Goal: Information Seeking & Learning: Learn about a topic

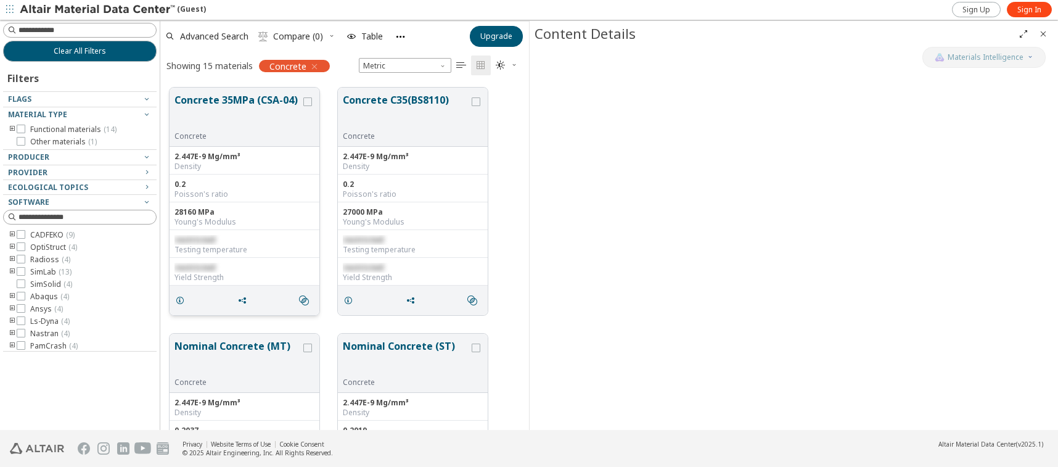
click at [269, 228] on div "28160 MPa Young's Modulus" at bounding box center [244, 216] width 150 height 28
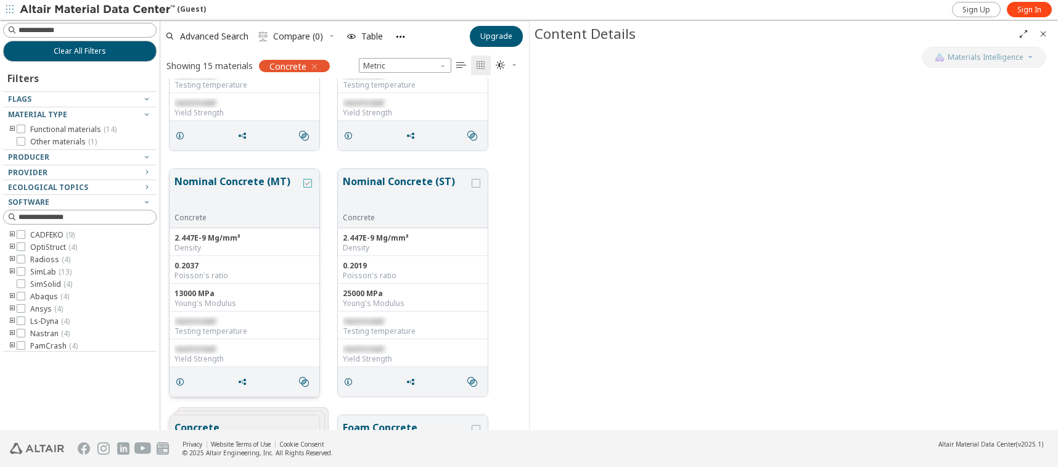
click at [309, 187] on div "grid" at bounding box center [307, 183] width 9 height 9
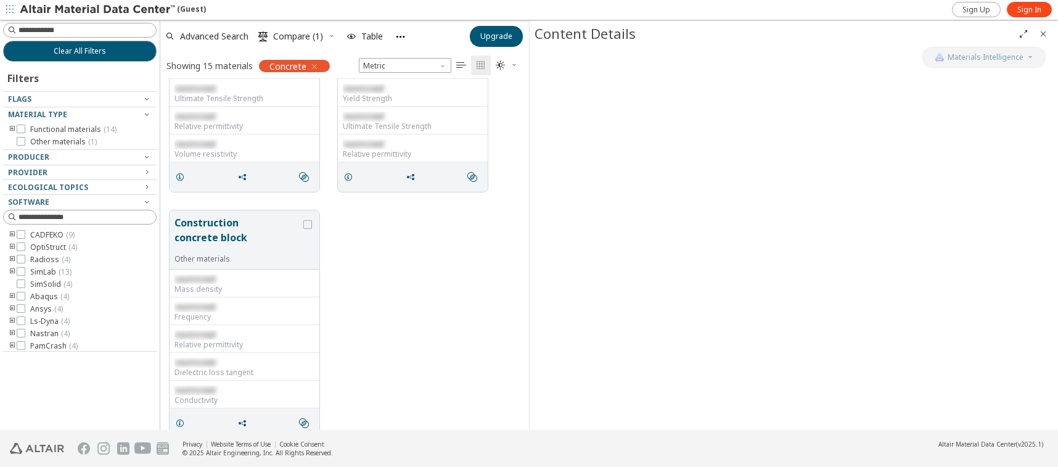
scroll to position [878, 0]
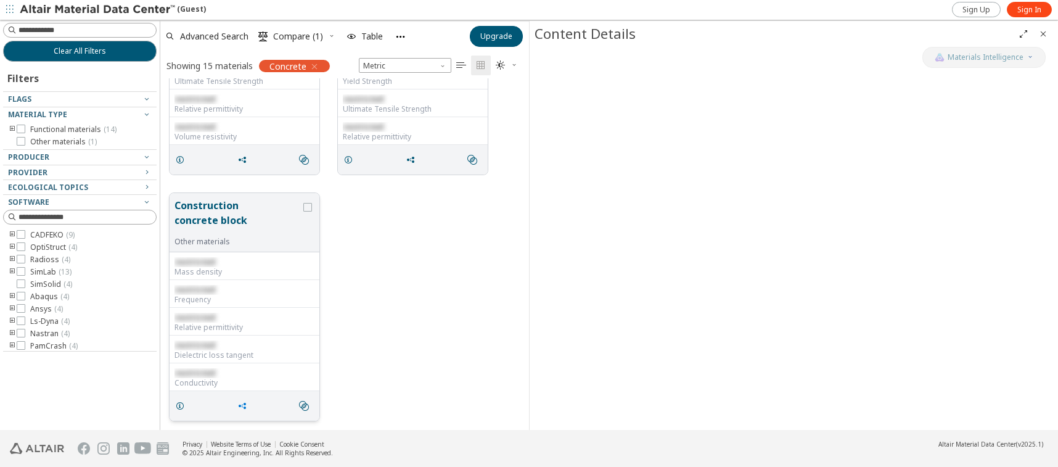
click at [242, 405] on icon "grid" at bounding box center [242, 406] width 10 height 10
click at [256, 430] on span "Copy to Clipboard" at bounding box center [293, 428] width 85 height 20
drag, startPoint x: 659, startPoint y: 159, endPoint x: 584, endPoint y: 174, distance: 77.2
click at [584, 174] on div at bounding box center [793, 238] width 528 height 383
click at [308, 209] on icon "grid" at bounding box center [307, 207] width 9 height 9
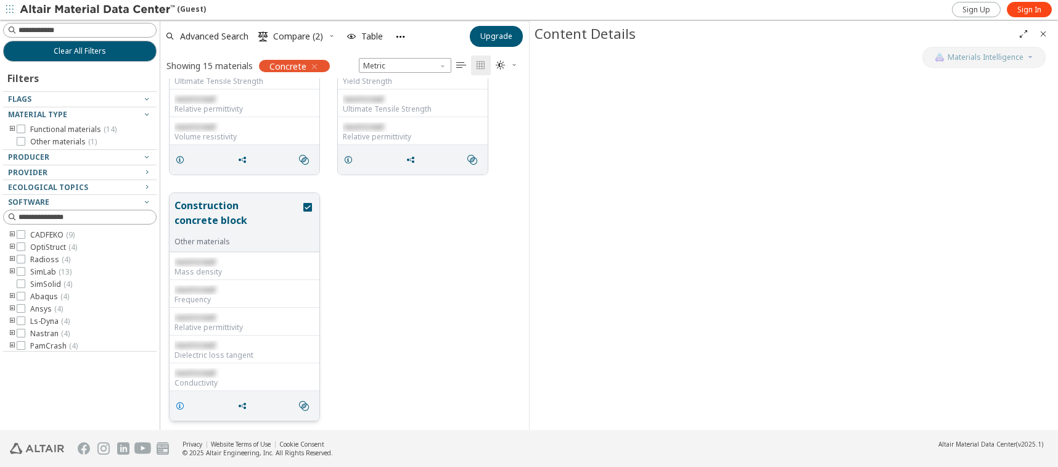
click at [180, 406] on icon "grid" at bounding box center [180, 406] width 10 height 10
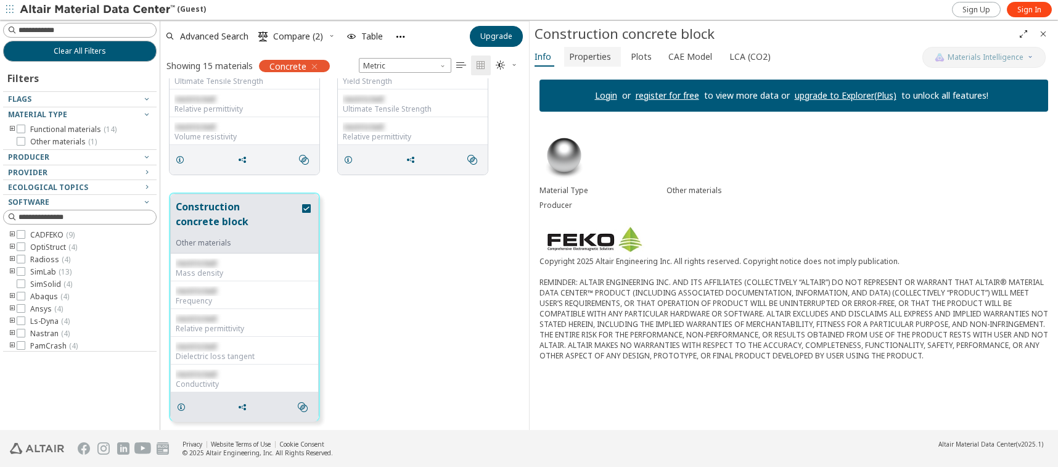
click at [592, 60] on span "Properties" at bounding box center [590, 57] width 42 height 20
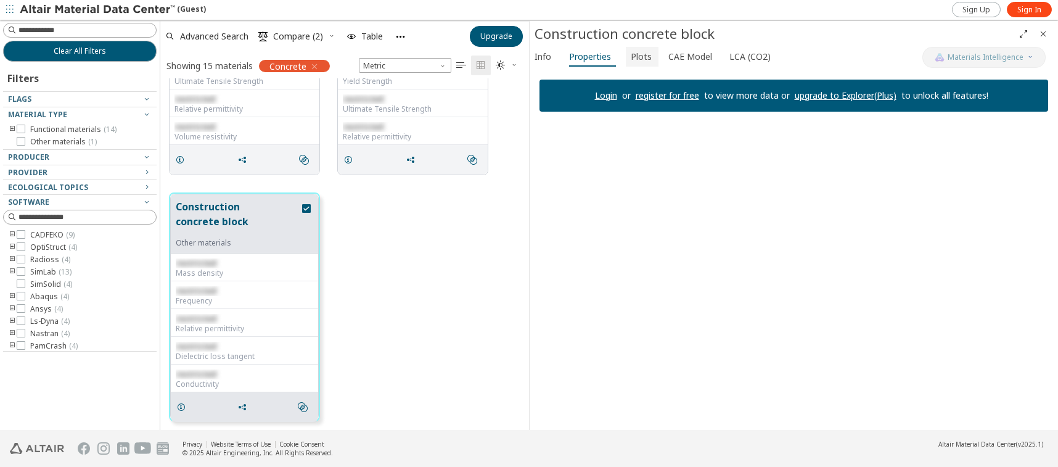
click at [641, 52] on span "Plots" at bounding box center [640, 57] width 21 height 20
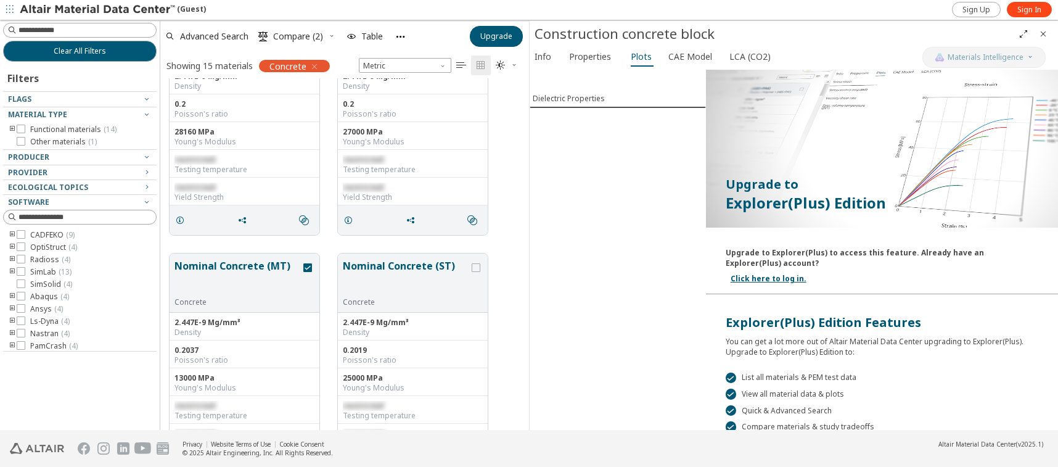
scroll to position [57, 0]
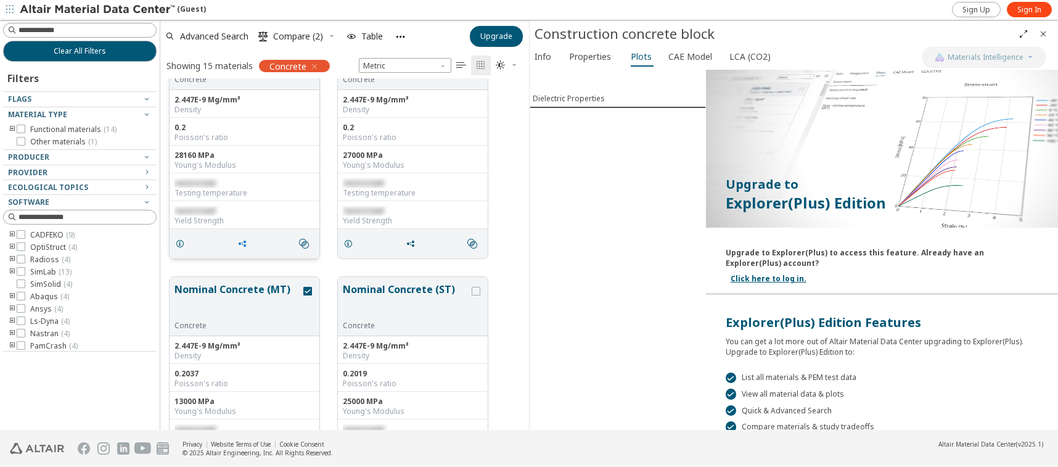
click at [240, 241] on icon "grid" at bounding box center [242, 244] width 10 height 10
click at [253, 263] on span "Copy to Clipboard" at bounding box center [293, 266] width 85 height 20
click at [183, 244] on icon "grid" at bounding box center [180, 244] width 10 height 10
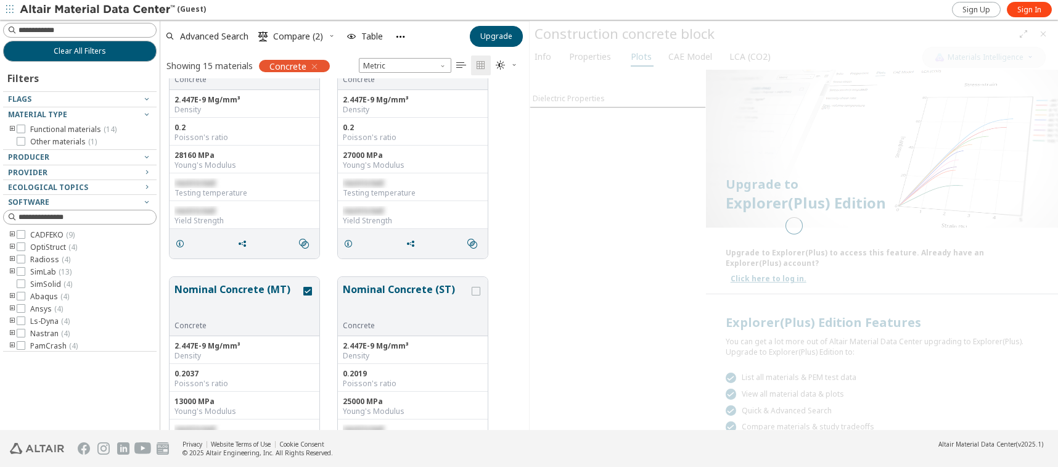
scroll to position [58, 0]
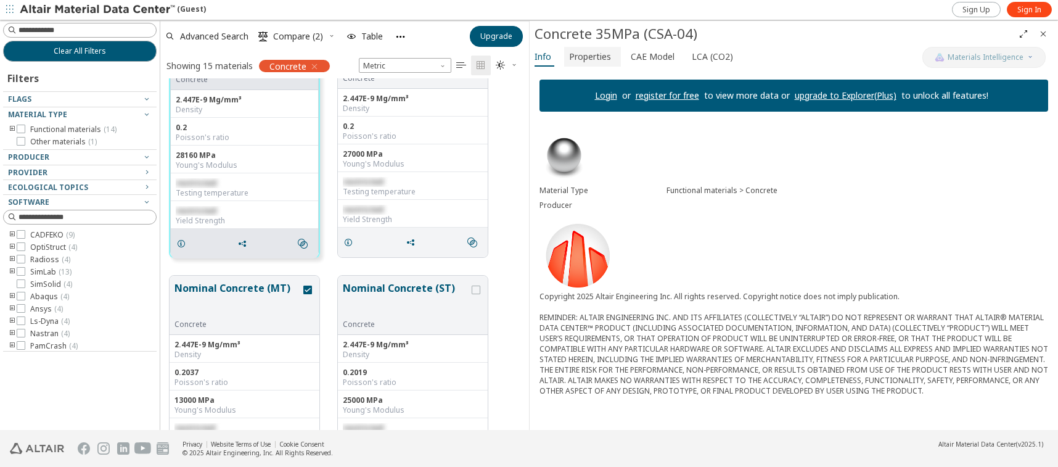
click at [594, 58] on span "Properties" at bounding box center [590, 57] width 42 height 20
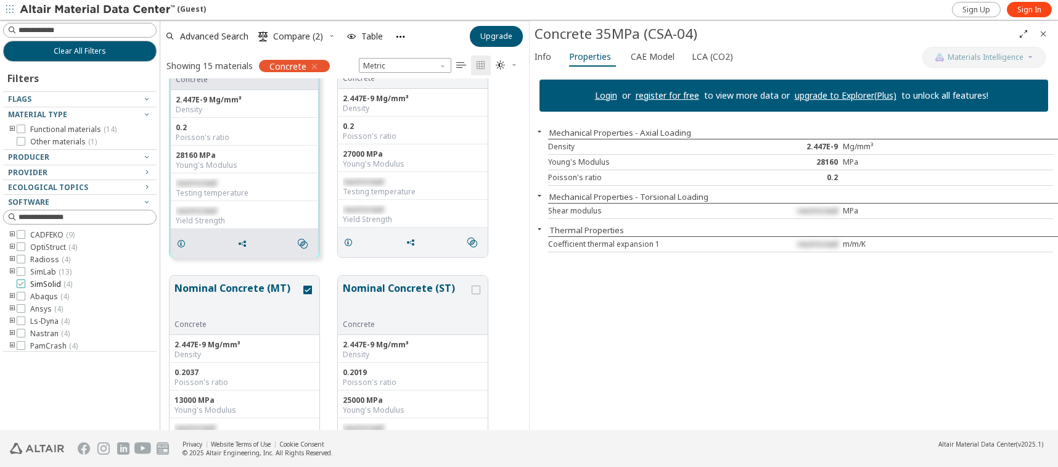
click at [60, 283] on span "SimSolid ( 4 )" at bounding box center [51, 284] width 42 height 10
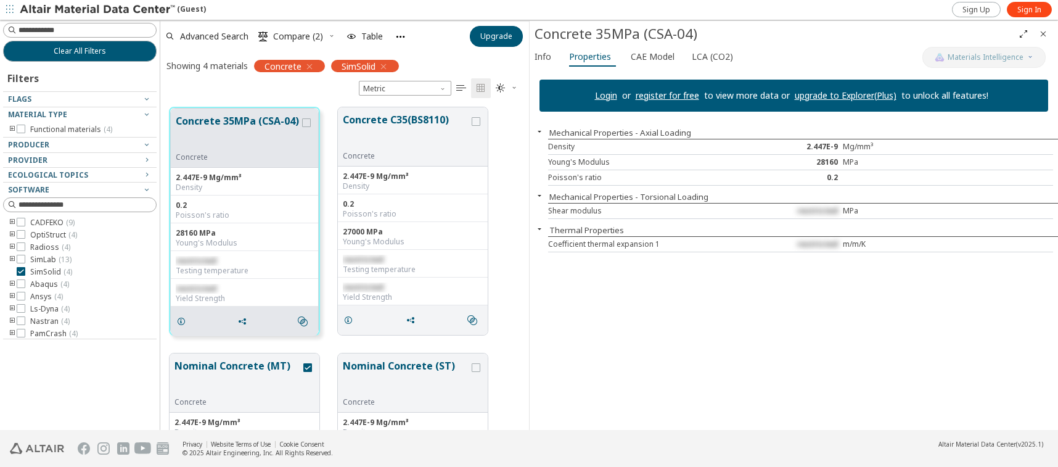
click at [613, 94] on link "Login" at bounding box center [606, 95] width 22 height 12
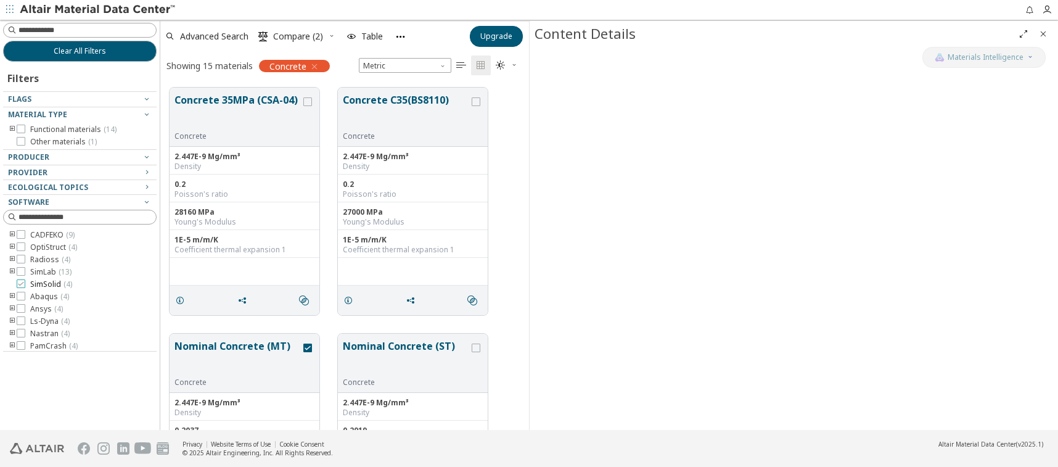
click at [43, 282] on span "SimSolid ( 4 )" at bounding box center [51, 284] width 42 height 10
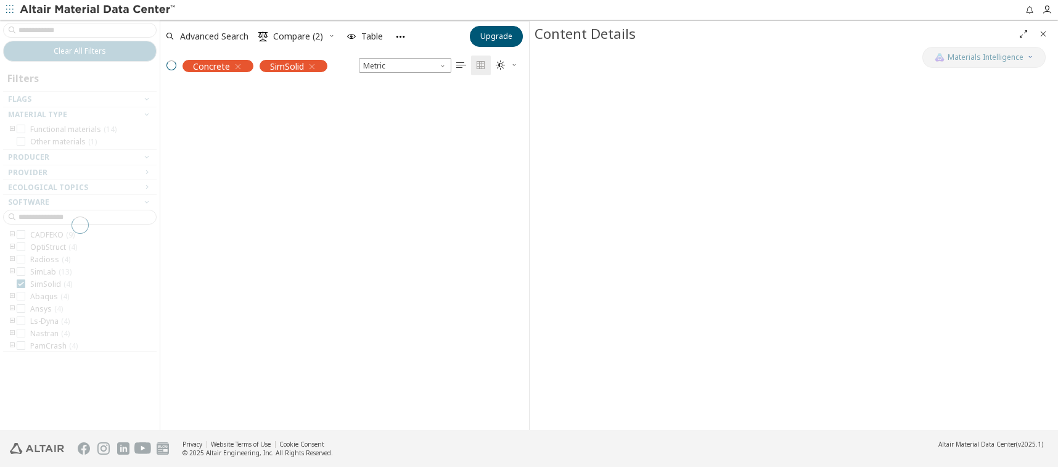
scroll to position [322, 359]
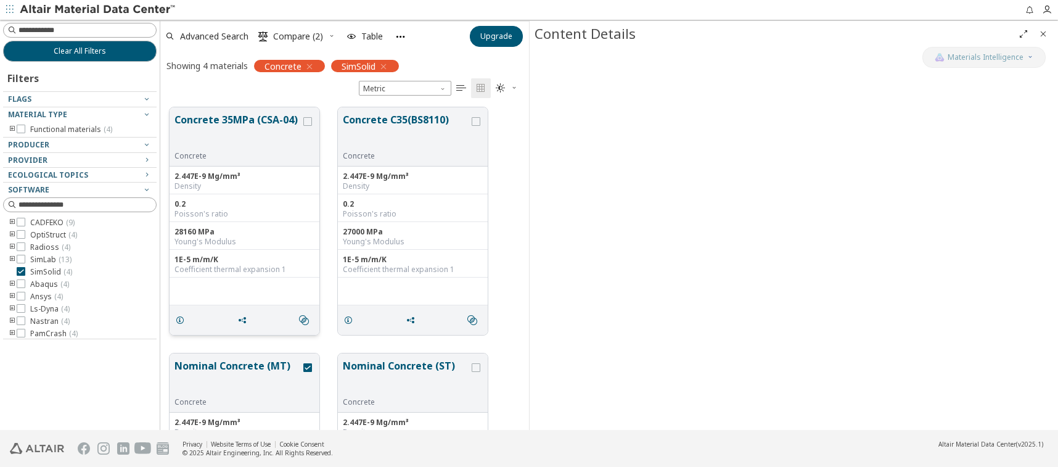
click at [229, 258] on div "1E-5 m/m/K" at bounding box center [244, 260] width 140 height 10
click at [404, 317] on span "grid" at bounding box center [413, 319] width 20 height 23
click at [444, 358] on span "Send via Email" at bounding box center [461, 363] width 85 height 20
click at [398, 33] on icon "button" at bounding box center [400, 36] width 10 height 10
click at [364, 33] on span "Table" at bounding box center [372, 36] width 22 height 9
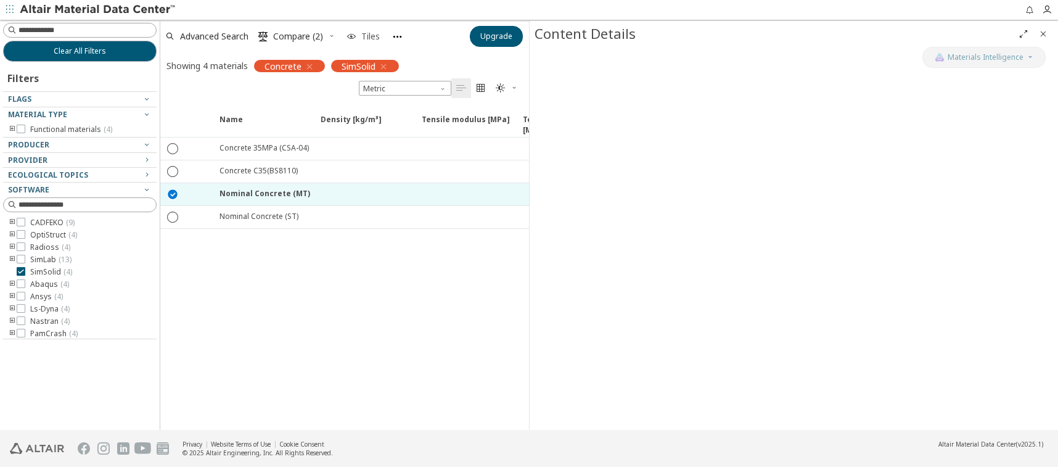
click at [364, 33] on span "Tiles" at bounding box center [370, 36] width 18 height 9
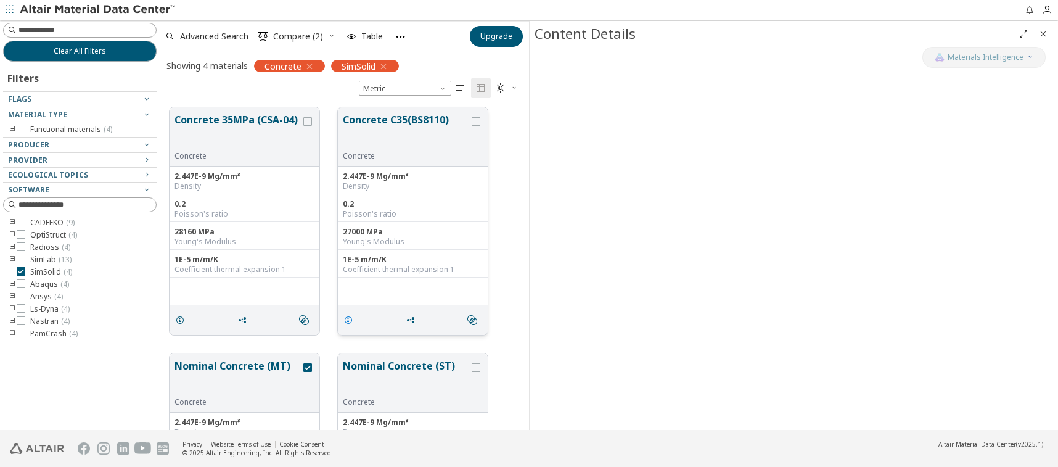
click at [349, 320] on icon "grid" at bounding box center [348, 320] width 10 height 10
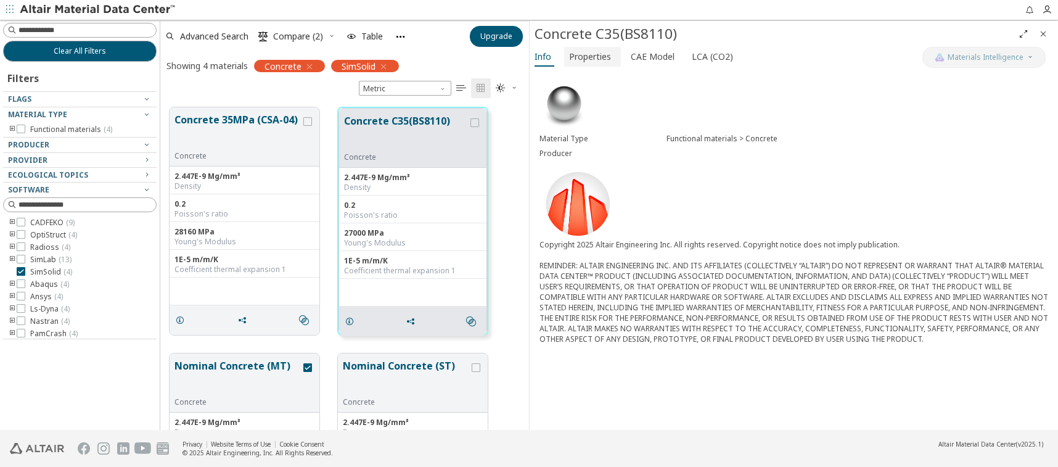
click at [597, 60] on span "Properties" at bounding box center [590, 57] width 42 height 20
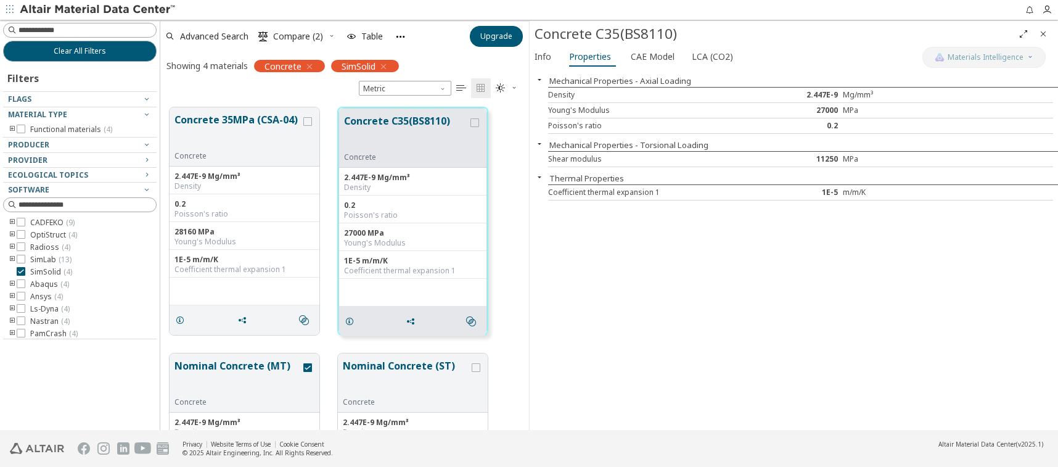
click at [541, 145] on icon "button" at bounding box center [539, 144] width 10 height 10
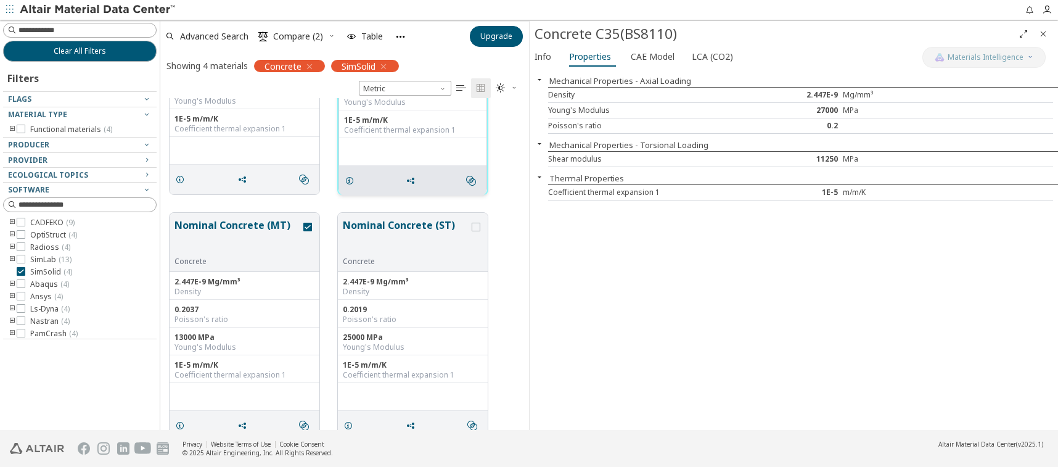
scroll to position [160, 0]
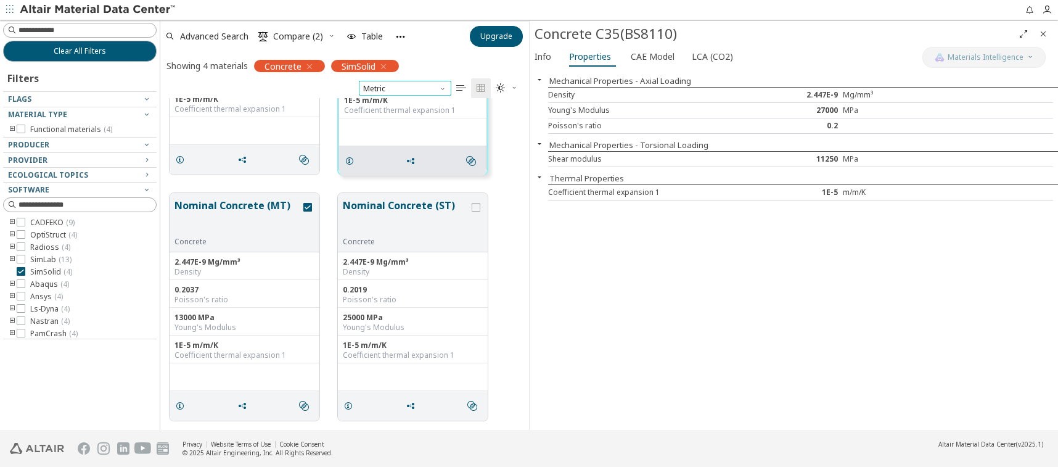
click at [434, 88] on span "Metric" at bounding box center [405, 88] width 92 height 15
click at [614, 268] on div "Mechanical Properties - Axial Loading Density 2.447E-9 Mg/mm³ Young's Modulus 2…" at bounding box center [793, 250] width 528 height 360
click at [655, 59] on span "CAE Model" at bounding box center [652, 57] width 44 height 20
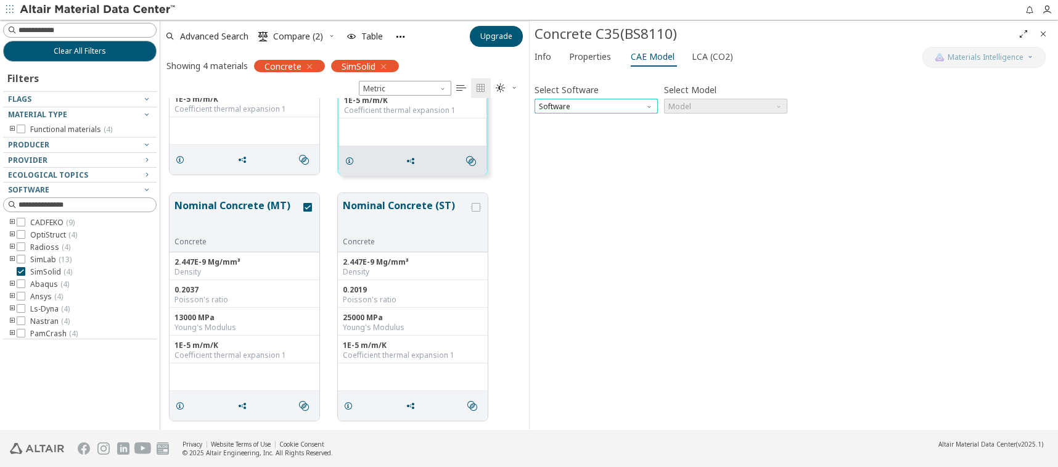
click at [636, 108] on span "Software" at bounding box center [595, 106] width 123 height 15
click at [611, 165] on span "SimSolid" at bounding box center [595, 165] width 113 height 9
click at [703, 110] on span "Model" at bounding box center [725, 106] width 123 height 15
click at [730, 108] on span "Model" at bounding box center [725, 106] width 123 height 15
click at [716, 57] on span "LCA (CO2)" at bounding box center [711, 57] width 41 height 20
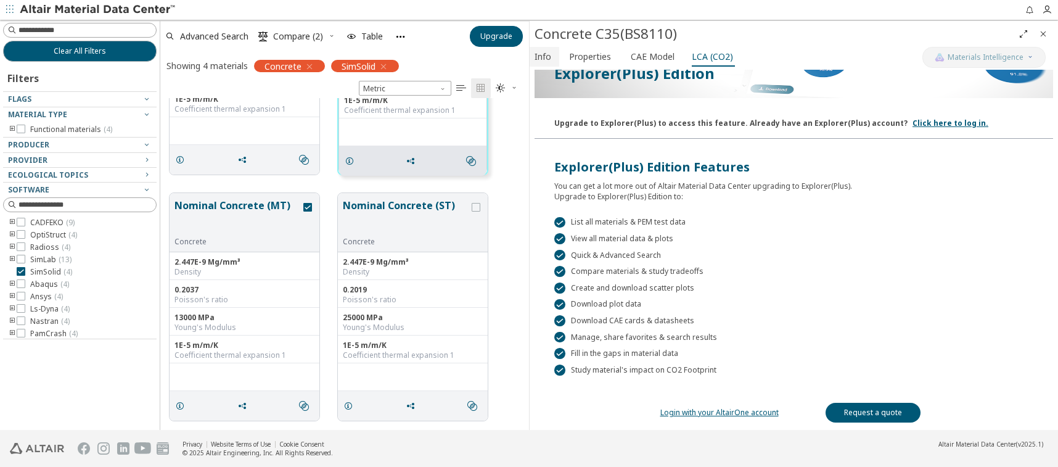
click at [537, 55] on span "Info" at bounding box center [542, 57] width 17 height 20
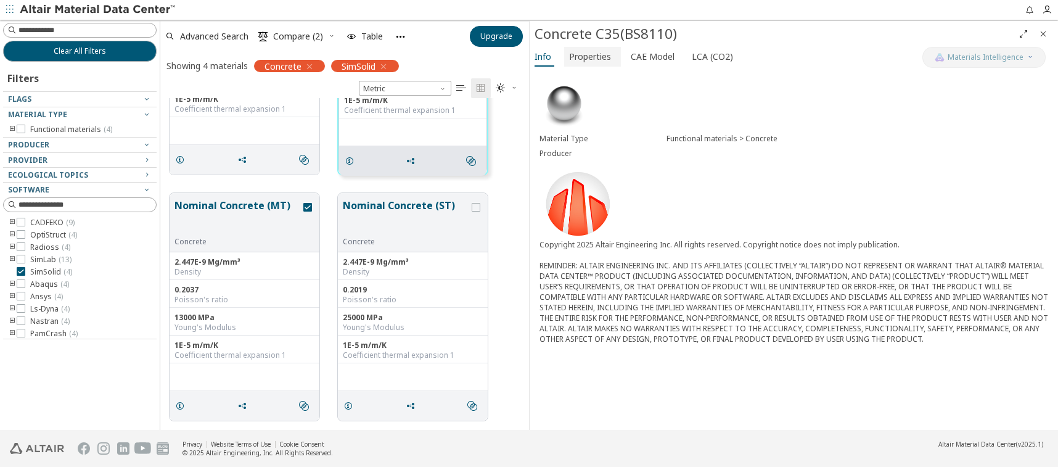
click at [593, 49] on span "Properties" at bounding box center [590, 57] width 42 height 20
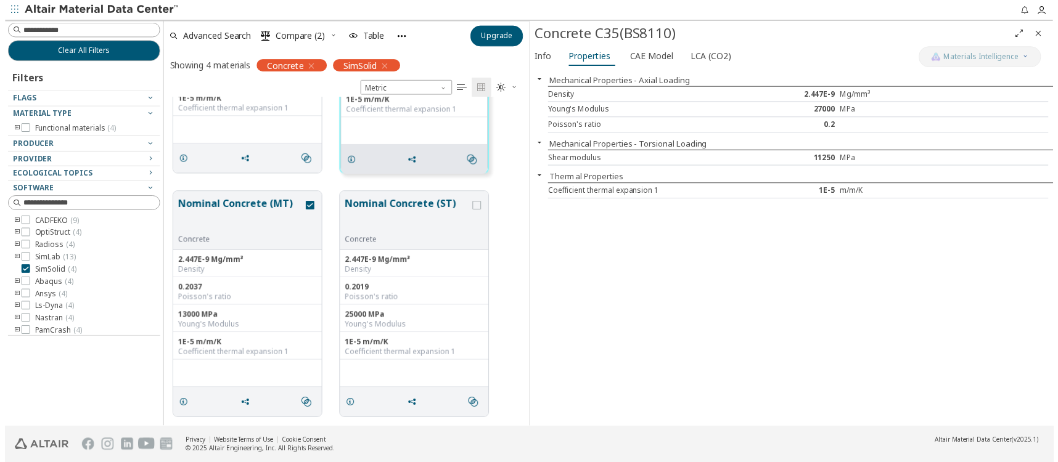
scroll to position [318, 359]
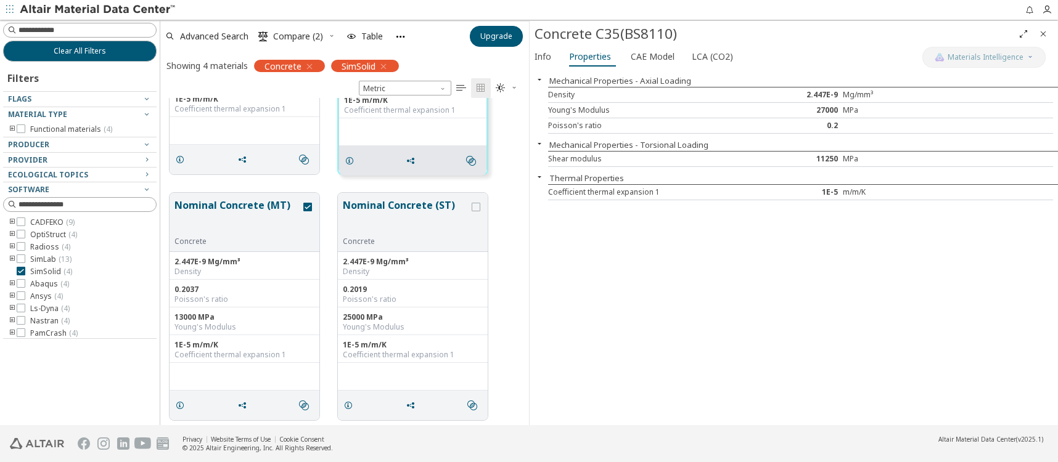
click at [7, 6] on icon "button" at bounding box center [9, 9] width 7 height 7
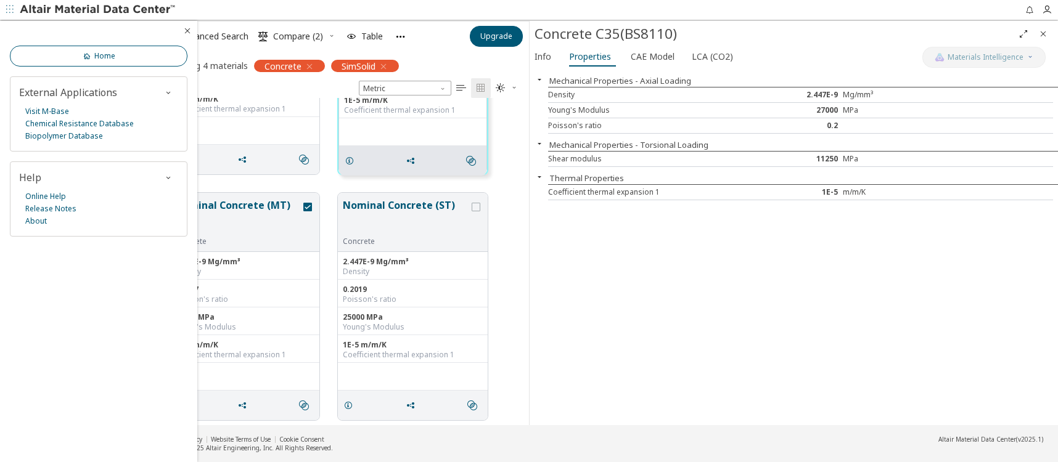
click at [84, 59] on icon at bounding box center [87, 56] width 10 height 10
